Goal: Transaction & Acquisition: Register for event/course

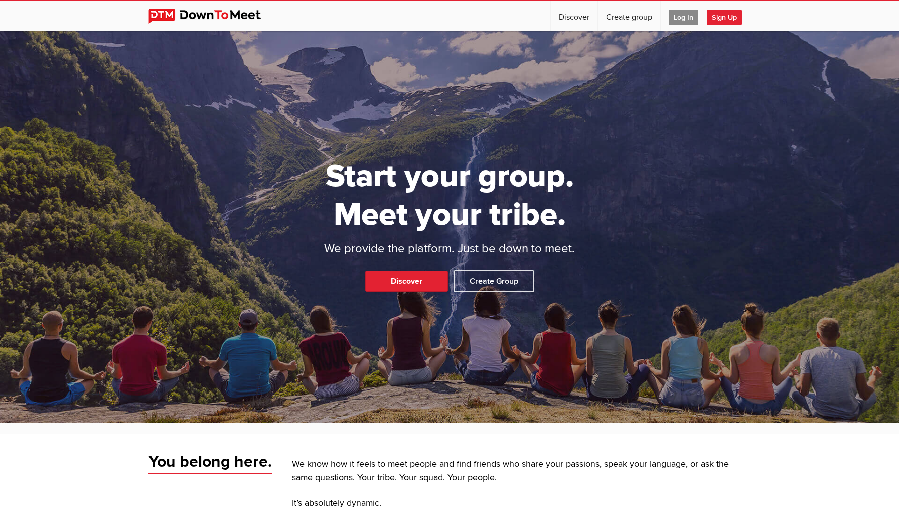
click at [688, 17] on span "Log In" at bounding box center [684, 18] width 30 height 16
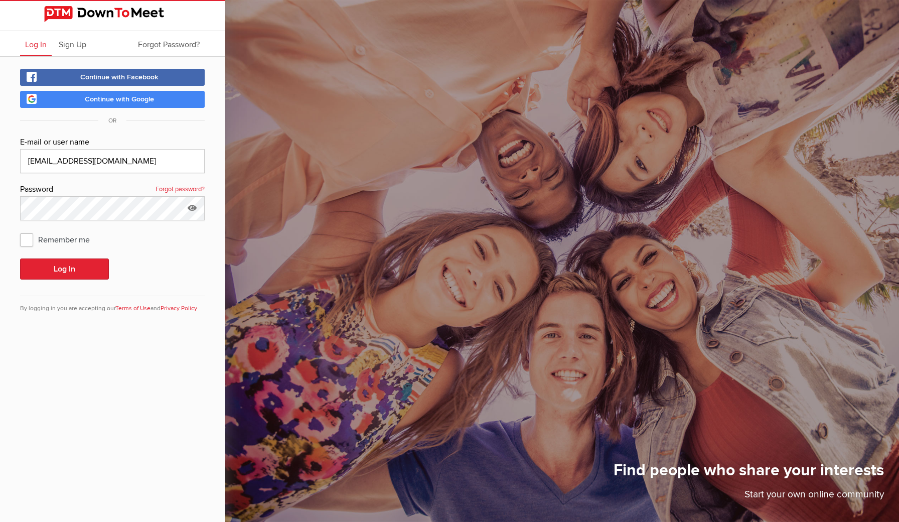
type input "[EMAIL_ADDRESS][DOMAIN_NAME]"
click at [1, 146] on div "Continue with Facebook Continue with Google OR E-mail or user name [EMAIL_ADDRE…" at bounding box center [112, 197] width 225 height 281
click at [74, 268] on button "Log In" at bounding box center [64, 268] width 89 height 21
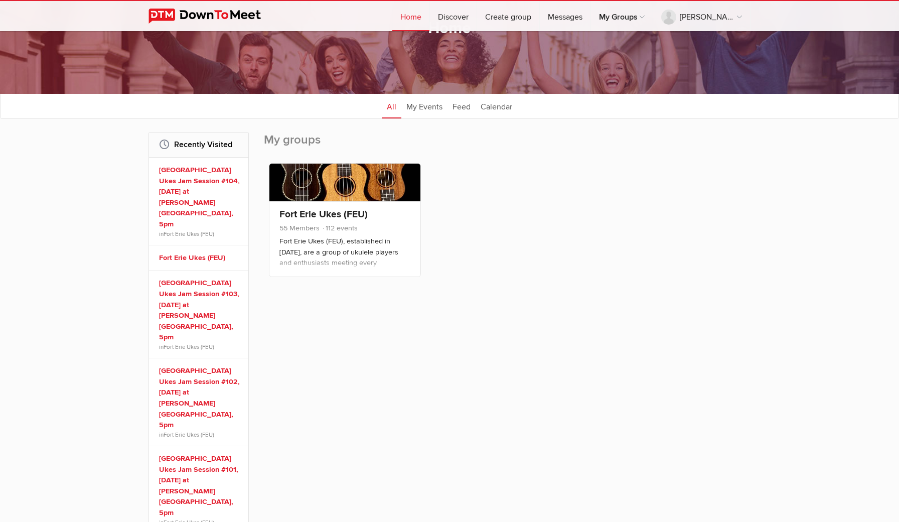
scroll to position [61, 0]
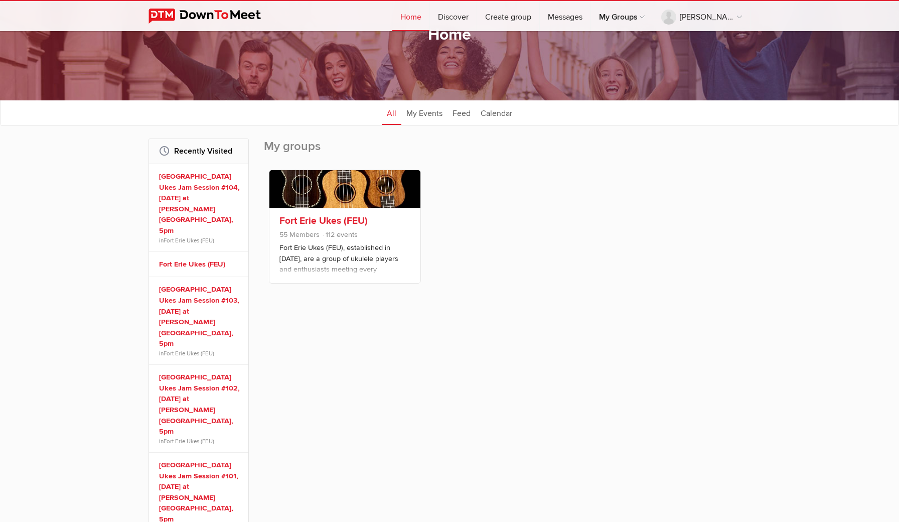
click at [314, 222] on link "Fort Erie Ukes (FEU)" at bounding box center [324, 221] width 88 height 12
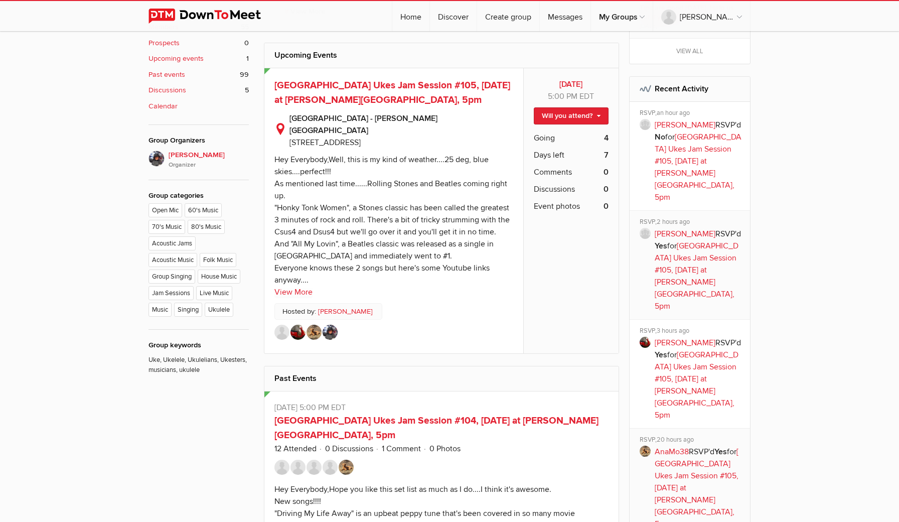
scroll to position [476, 0]
click at [303, 286] on link "View More" at bounding box center [294, 292] width 38 height 12
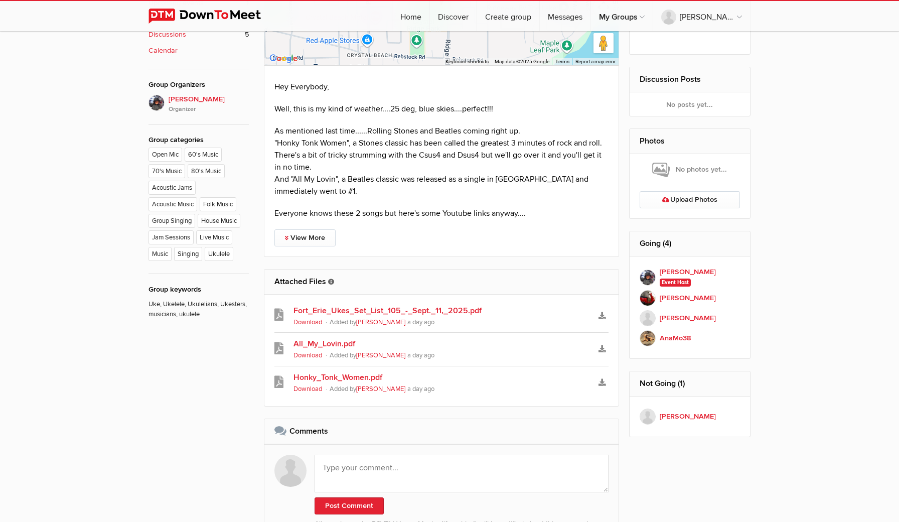
scroll to position [531, 0]
click at [286, 230] on link "View More" at bounding box center [305, 238] width 61 height 17
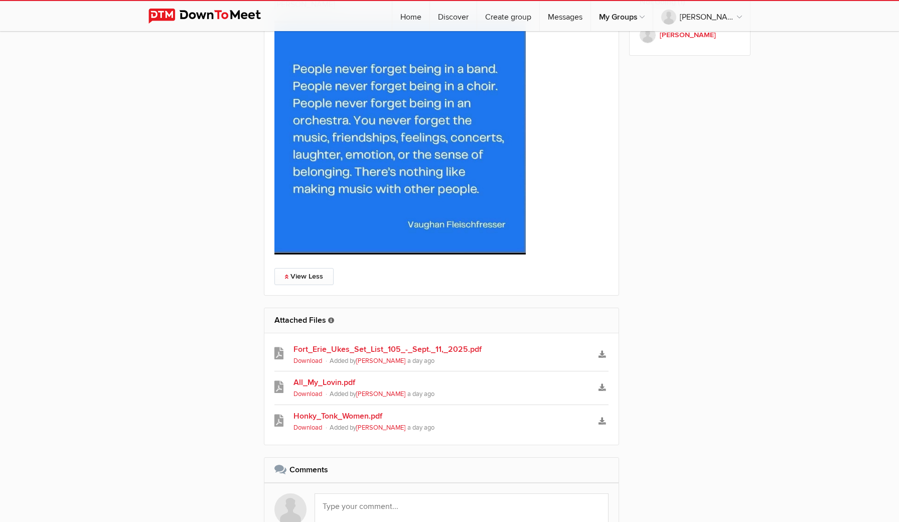
scroll to position [913, 0]
click at [338, 343] on link "Fort_Erie_Ukes_Set_List_105_-_Sept._11,_2025.pdf" at bounding box center [442, 349] width 296 height 12
click at [326, 376] on link "All_My_Lovin.pdf" at bounding box center [442, 382] width 296 height 12
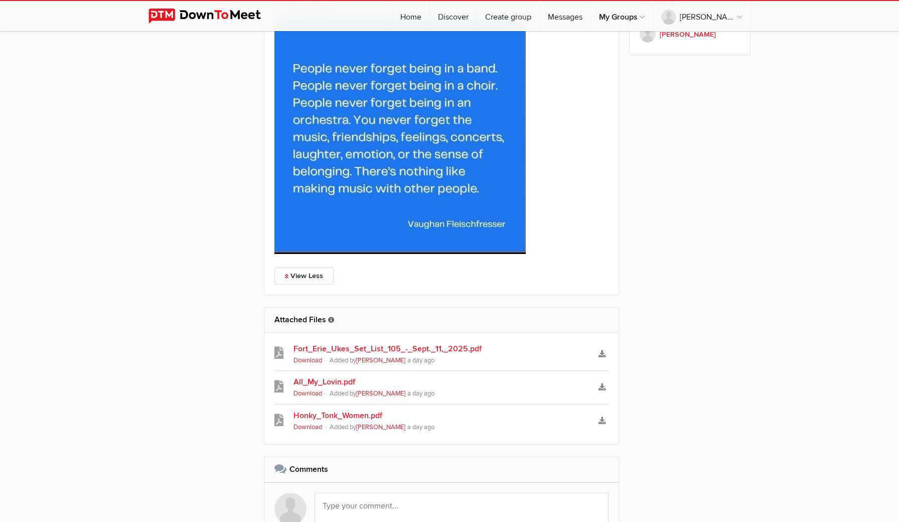
click at [277, 414] on icon at bounding box center [279, 420] width 9 height 12
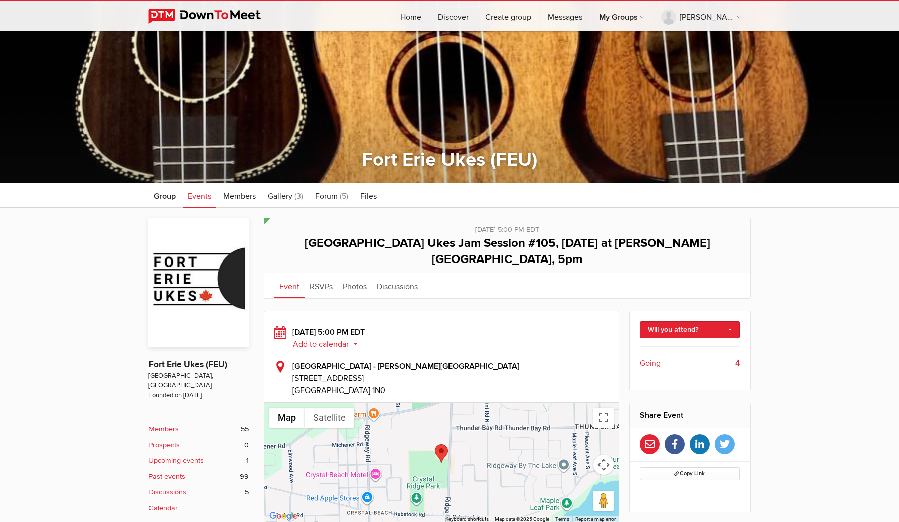
scroll to position [78, 0]
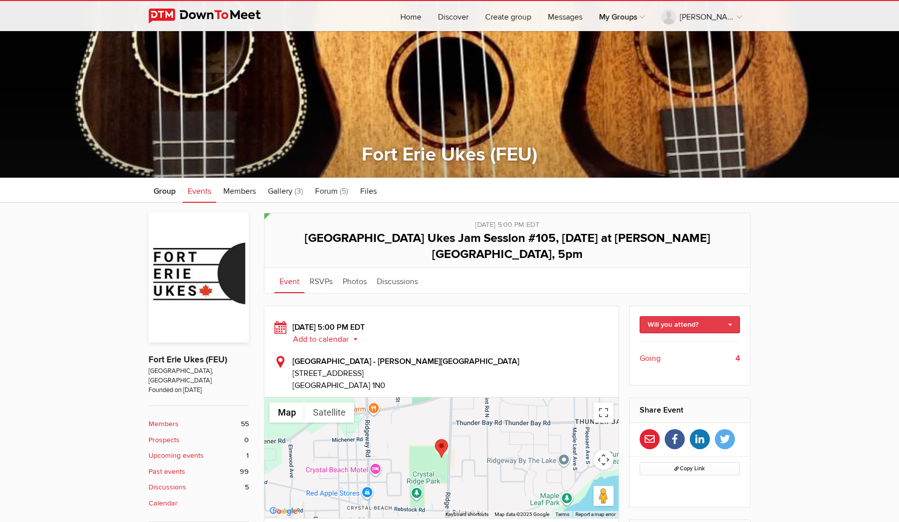
click at [722, 316] on link "Will you attend?" at bounding box center [690, 324] width 101 height 17
click at [670, 339] on link "I'm going" at bounding box center [690, 346] width 100 height 15
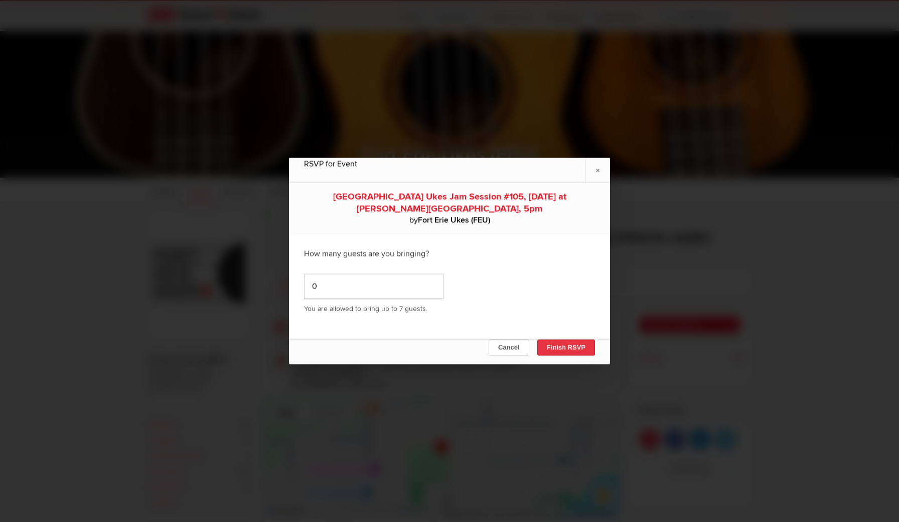
click at [560, 350] on button "Finish RSVP" at bounding box center [567, 348] width 58 height 16
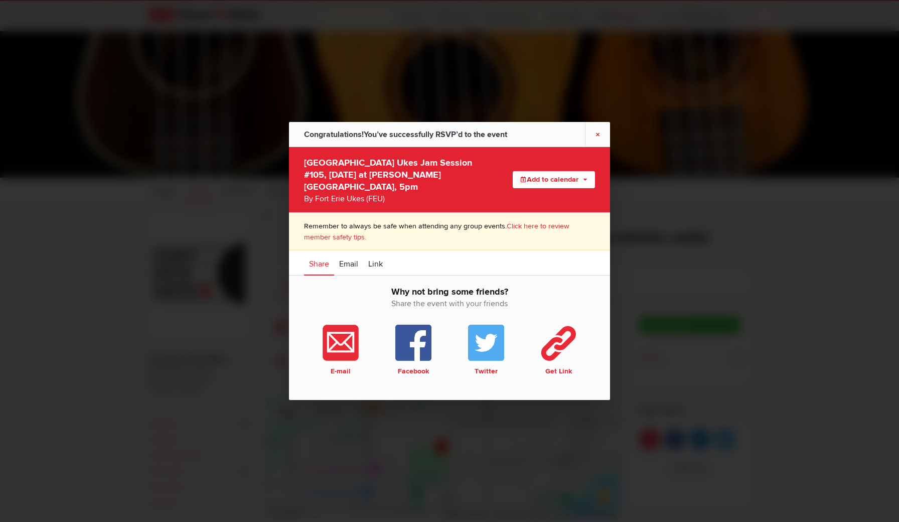
click at [597, 141] on link "×" at bounding box center [597, 134] width 25 height 25
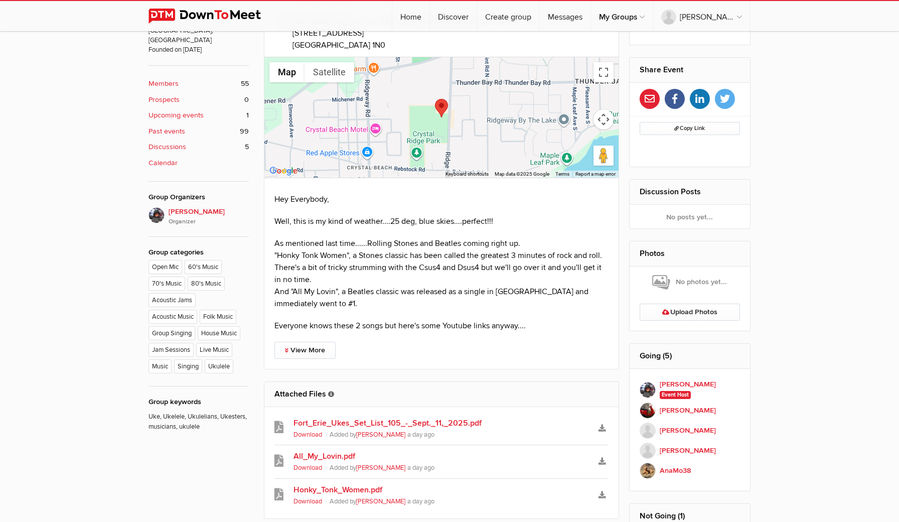
scroll to position [420, 0]
click at [667, 464] on b "AnaMo38" at bounding box center [676, 469] width 32 height 11
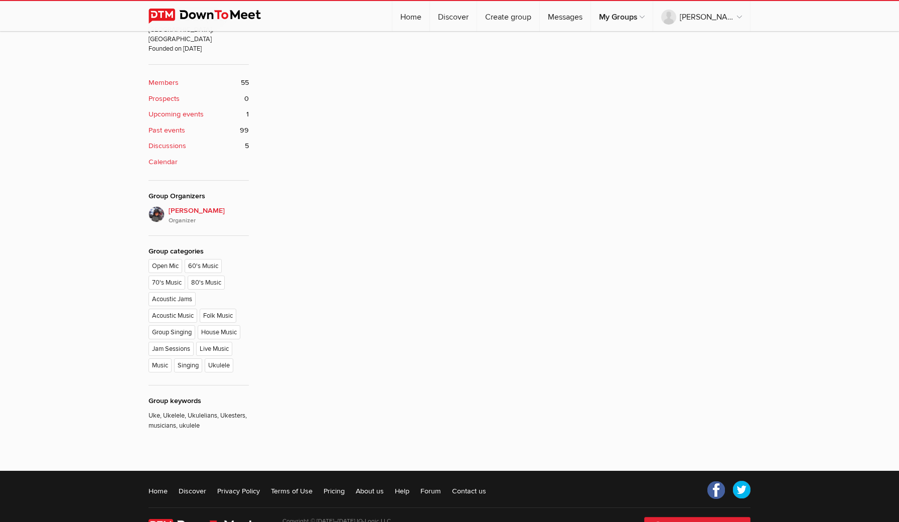
scroll to position [256, 0]
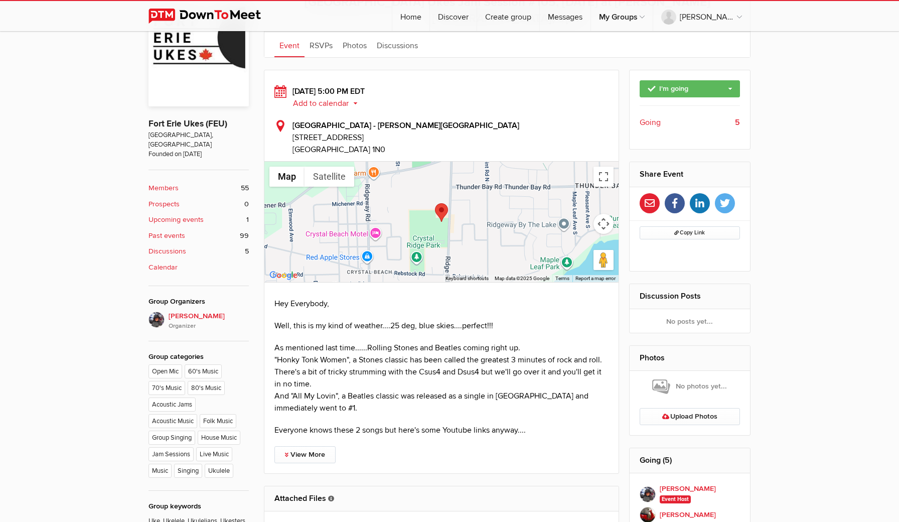
scroll to position [317, 0]
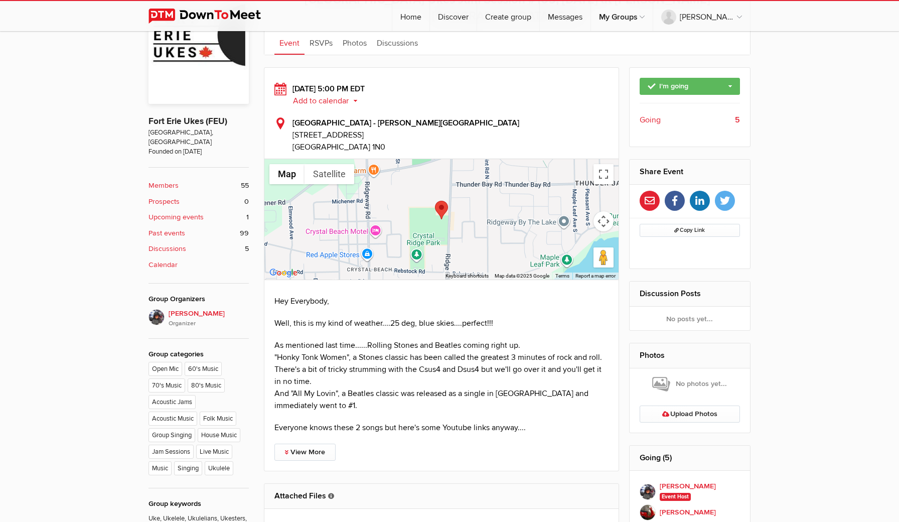
click at [508, 83] on div "[DATE] 5:00 PM EDT Add to calendar Outlook Apple / iCal Google Yahoo Add to cal…" at bounding box center [442, 95] width 334 height 24
click at [689, 107] on link "Log Out" at bounding box center [705, 107] width 89 height 22
